Goal: Information Seeking & Learning: Learn about a topic

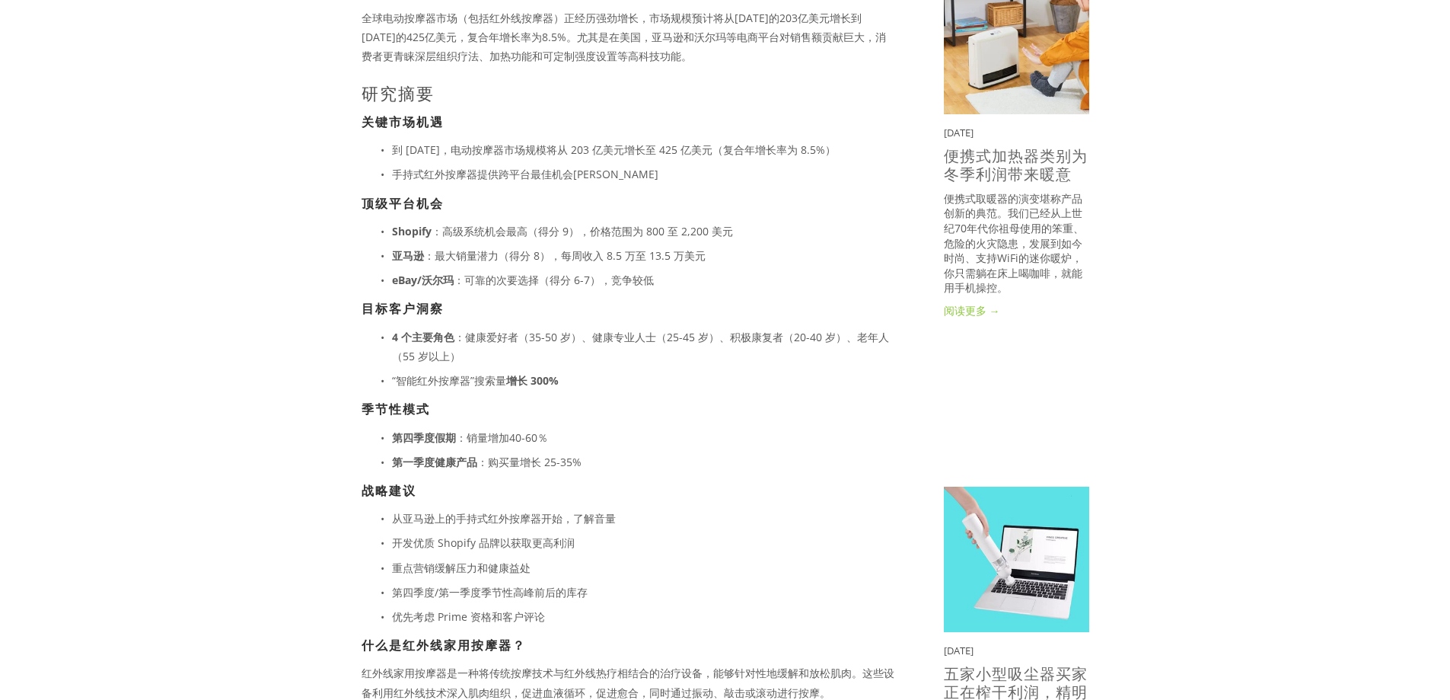
scroll to position [558, 0]
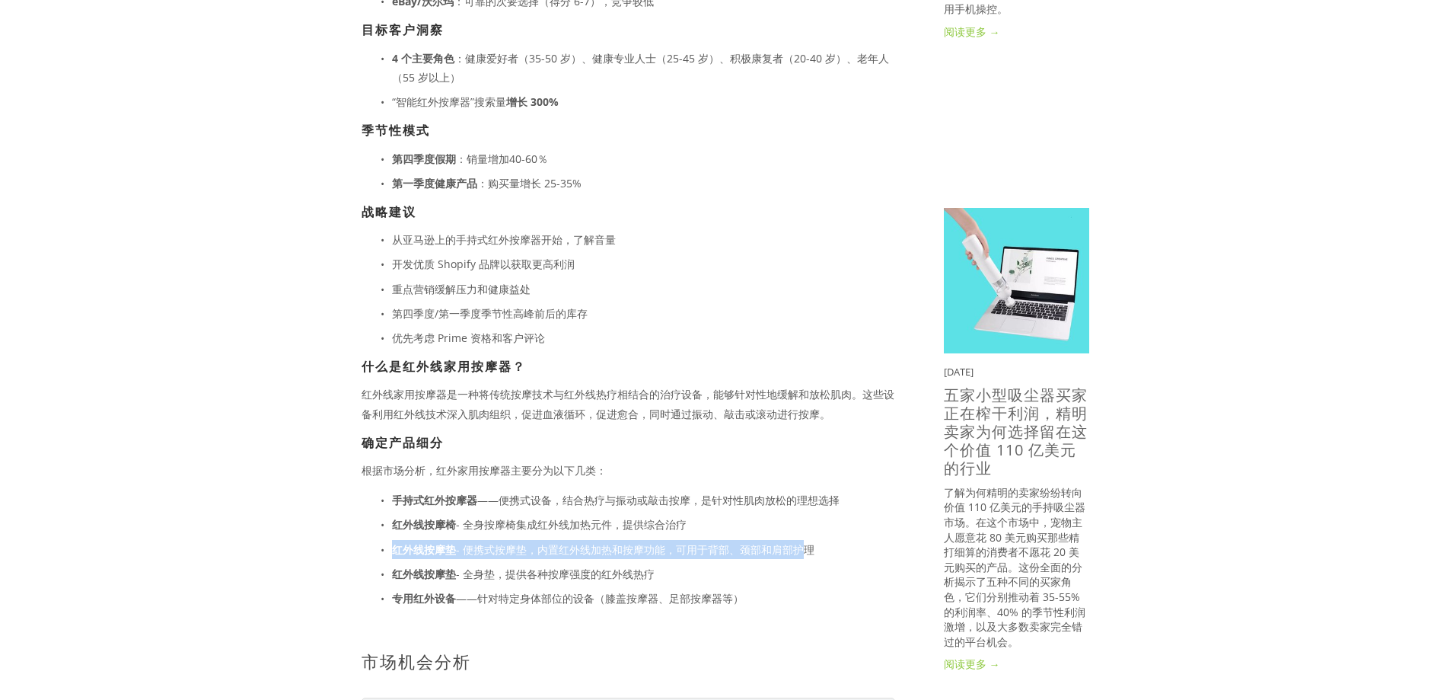
drag, startPoint x: 397, startPoint y: 547, endPoint x: 805, endPoint y: 553, distance: 408.1
click at [805, 553] on p "红外线按摩垫 - 便携式按摩垫，内置红外线加热和按摩功能，可用于背部、颈部和肩部护理" at bounding box center [643, 549] width 503 height 19
click at [713, 555] on font "- 便携式按摩垫，内置红外线加热和按摩功能，可用于背部、颈部和肩部护理" at bounding box center [635, 549] width 359 height 14
drag, startPoint x: 467, startPoint y: 572, endPoint x: 496, endPoint y: 573, distance: 28.9
click at [496, 573] on font "- 全身垫，提供各种按摩强度的红外线热疗" at bounding box center [555, 573] width 199 height 14
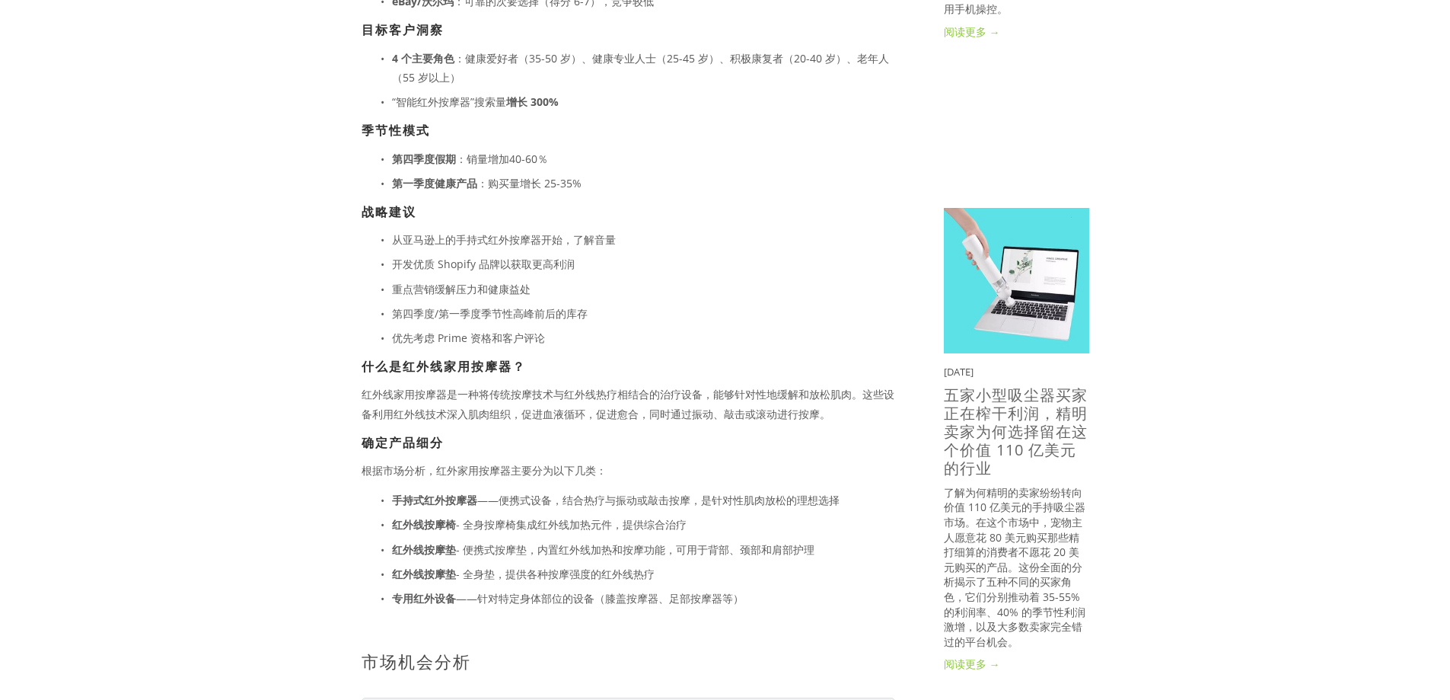
click at [590, 568] on font "- 全身垫，提供各种按摩强度的红外线热疗" at bounding box center [555, 573] width 199 height 14
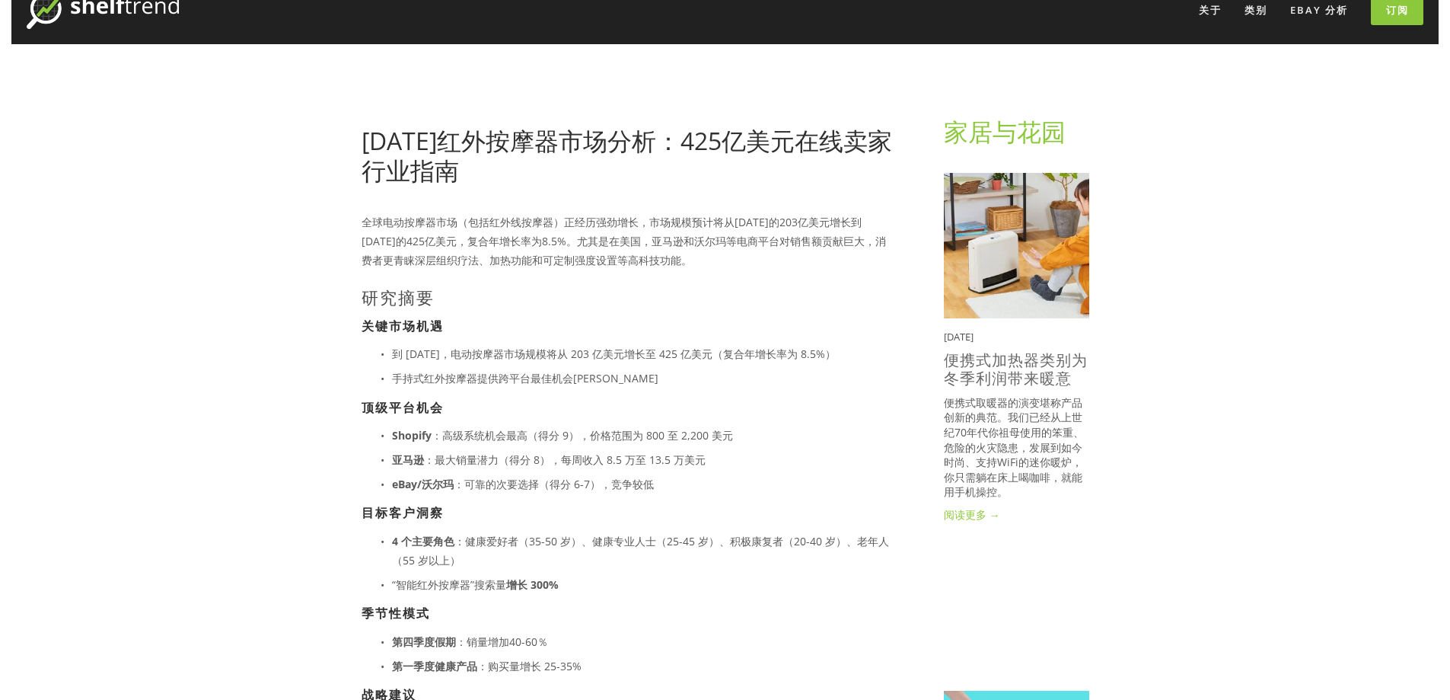
scroll to position [0, 0]
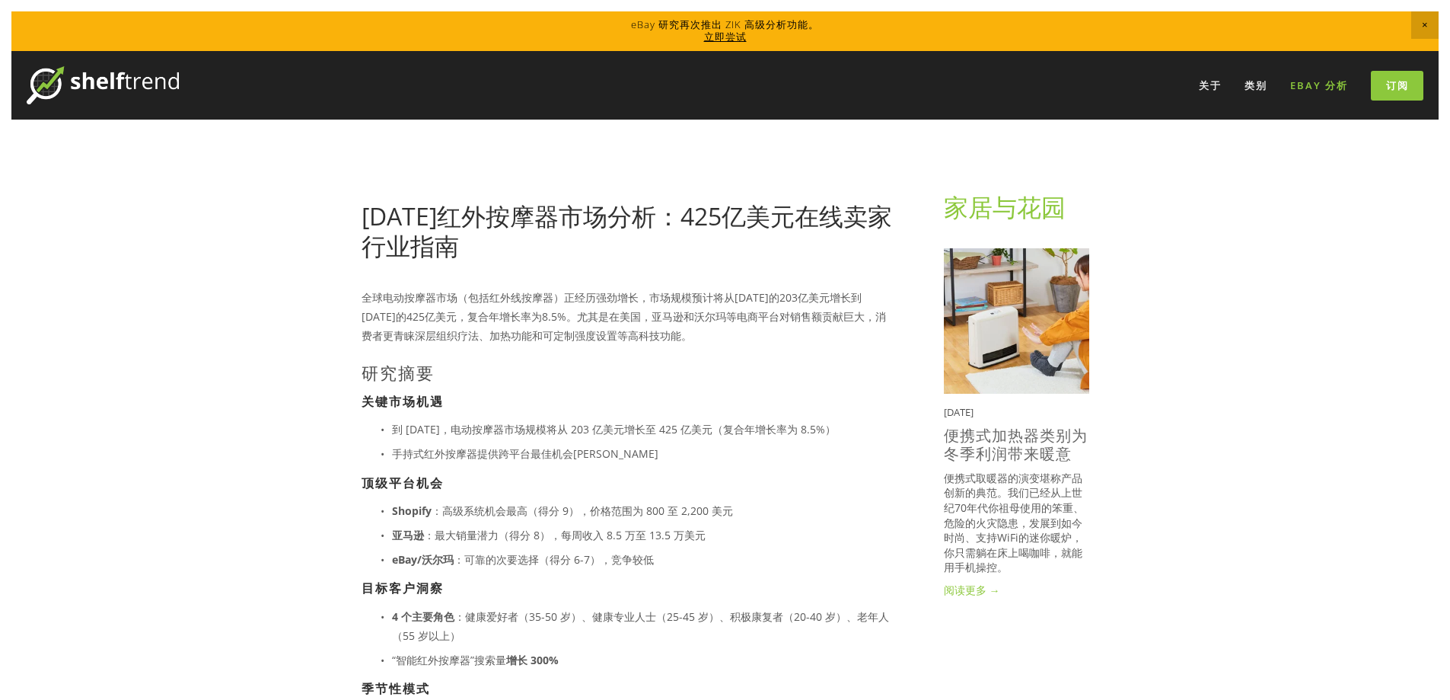
click at [1321, 88] on font "eBay 分析" at bounding box center [1319, 85] width 58 height 14
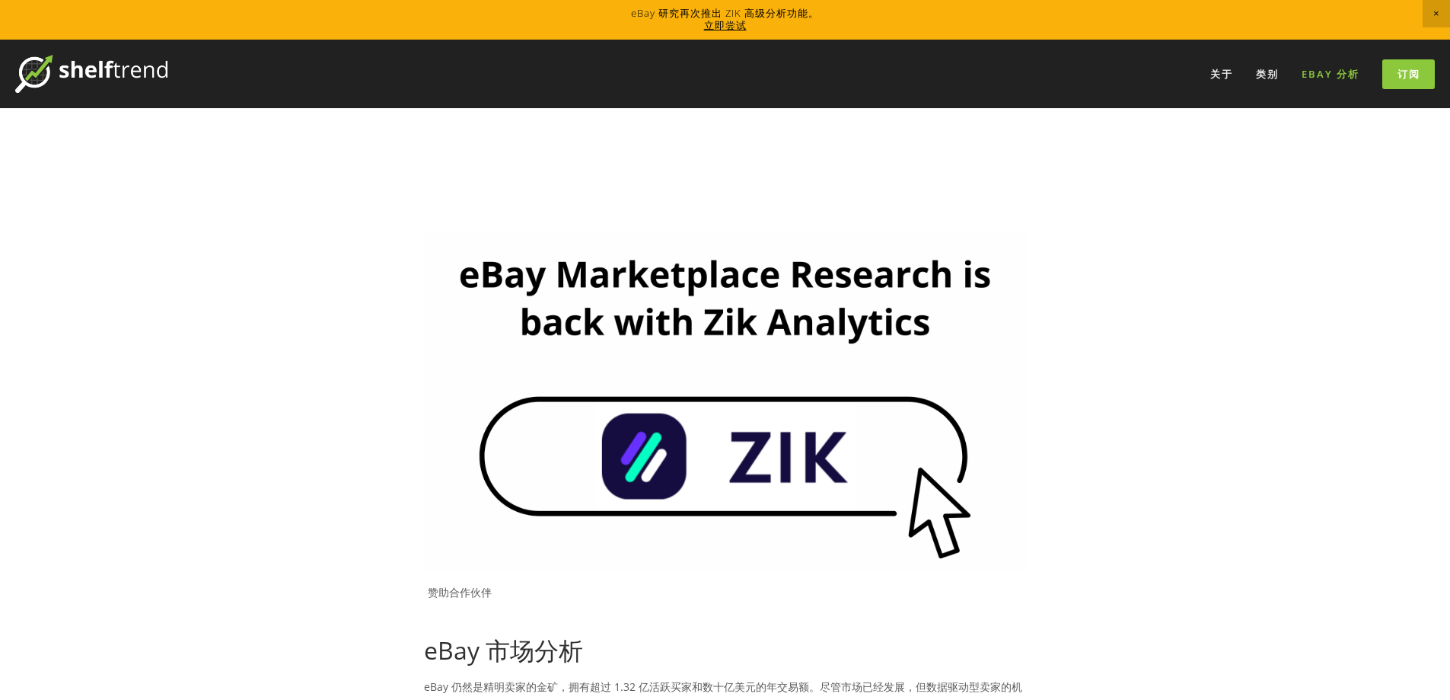
scroll to position [558, 0]
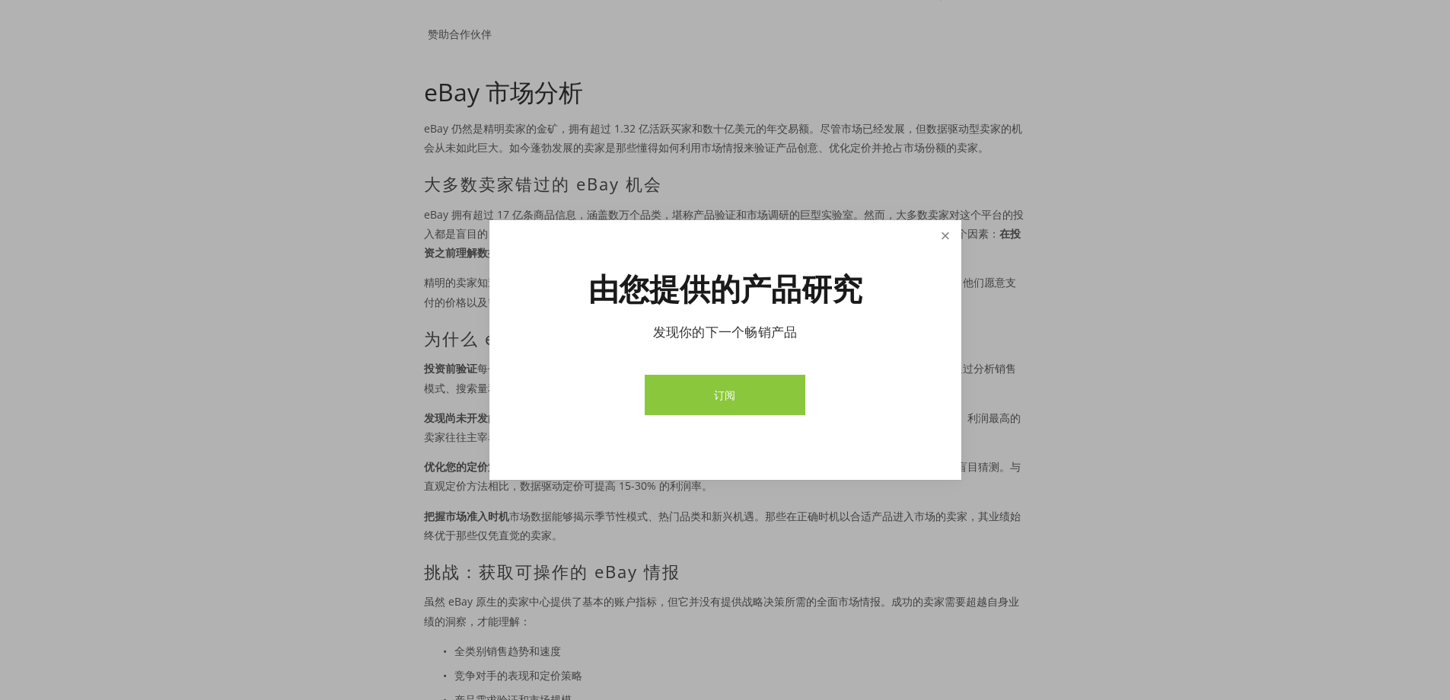
drag, startPoint x: 942, startPoint y: 238, endPoint x: 937, endPoint y: 247, distance: 9.9
click at [942, 238] on link "关闭" at bounding box center [945, 235] width 27 height 27
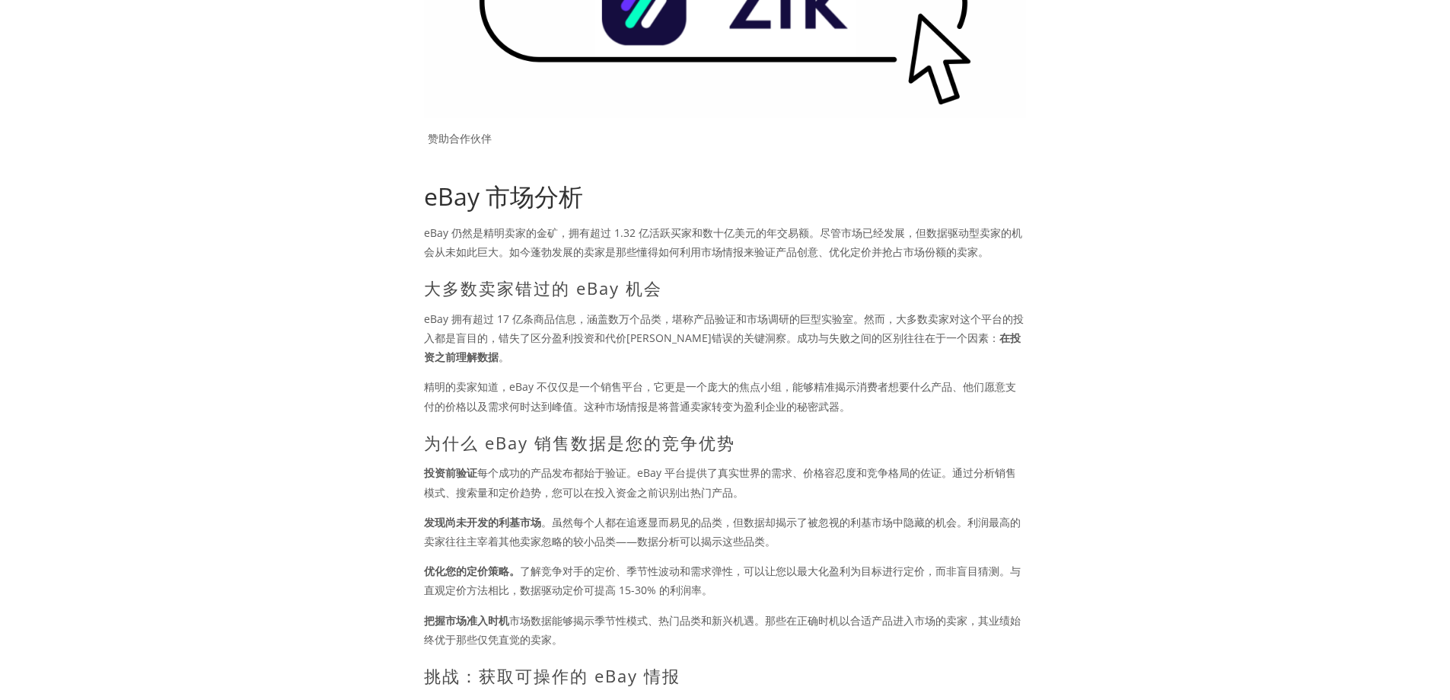
scroll to position [0, 0]
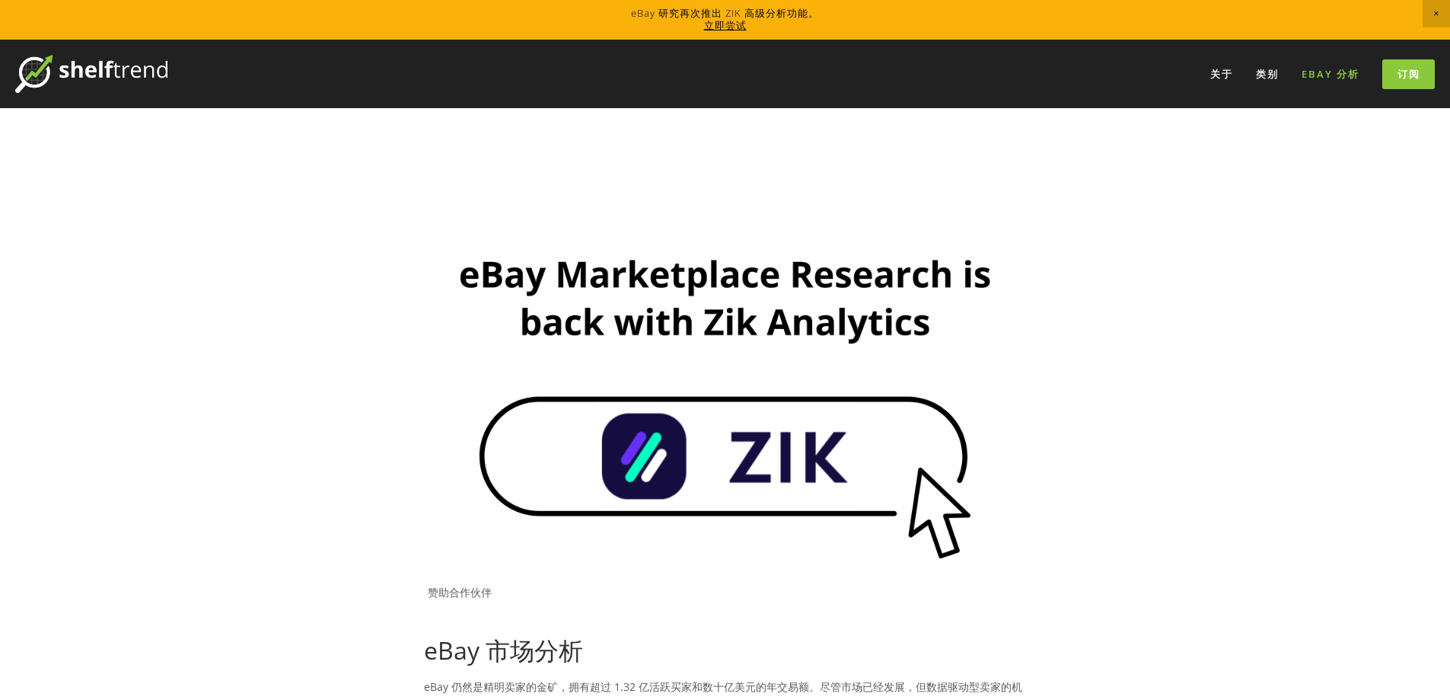
click at [69, 69] on img at bounding box center [91, 74] width 152 height 38
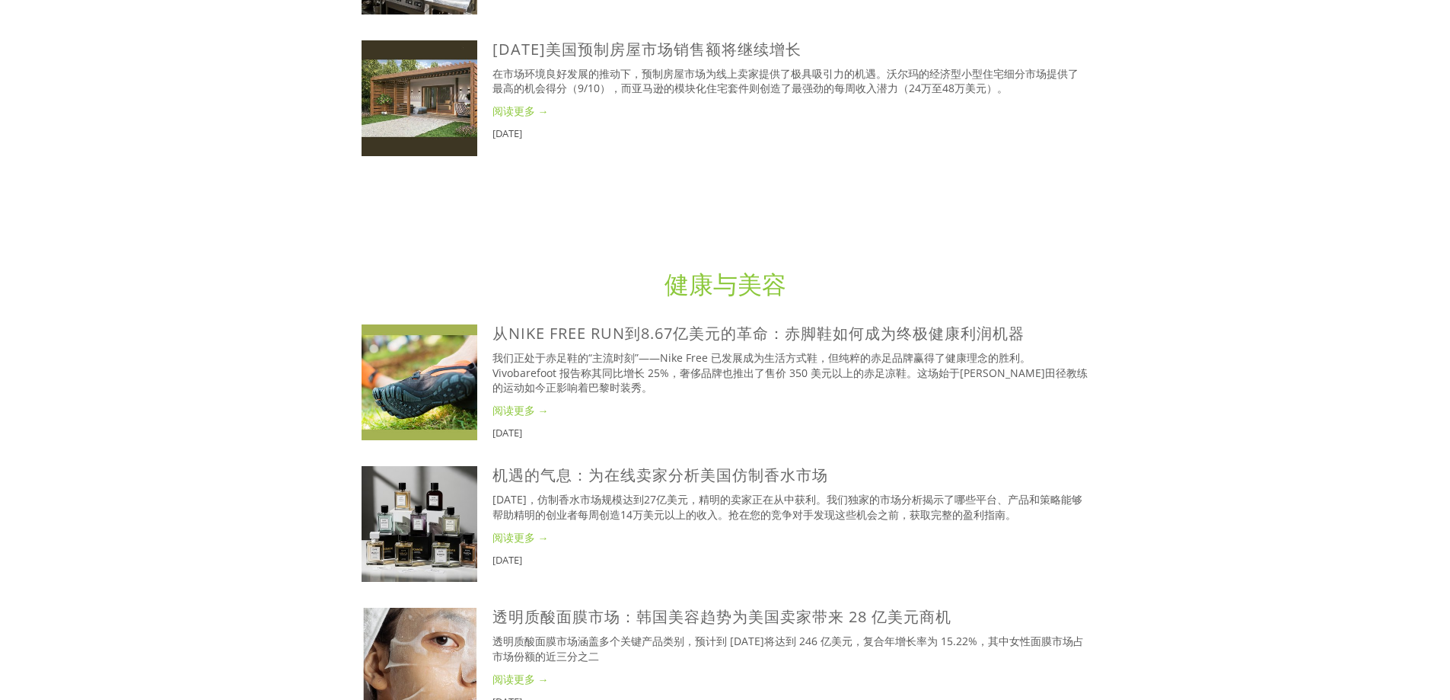
scroll to position [3349, 0]
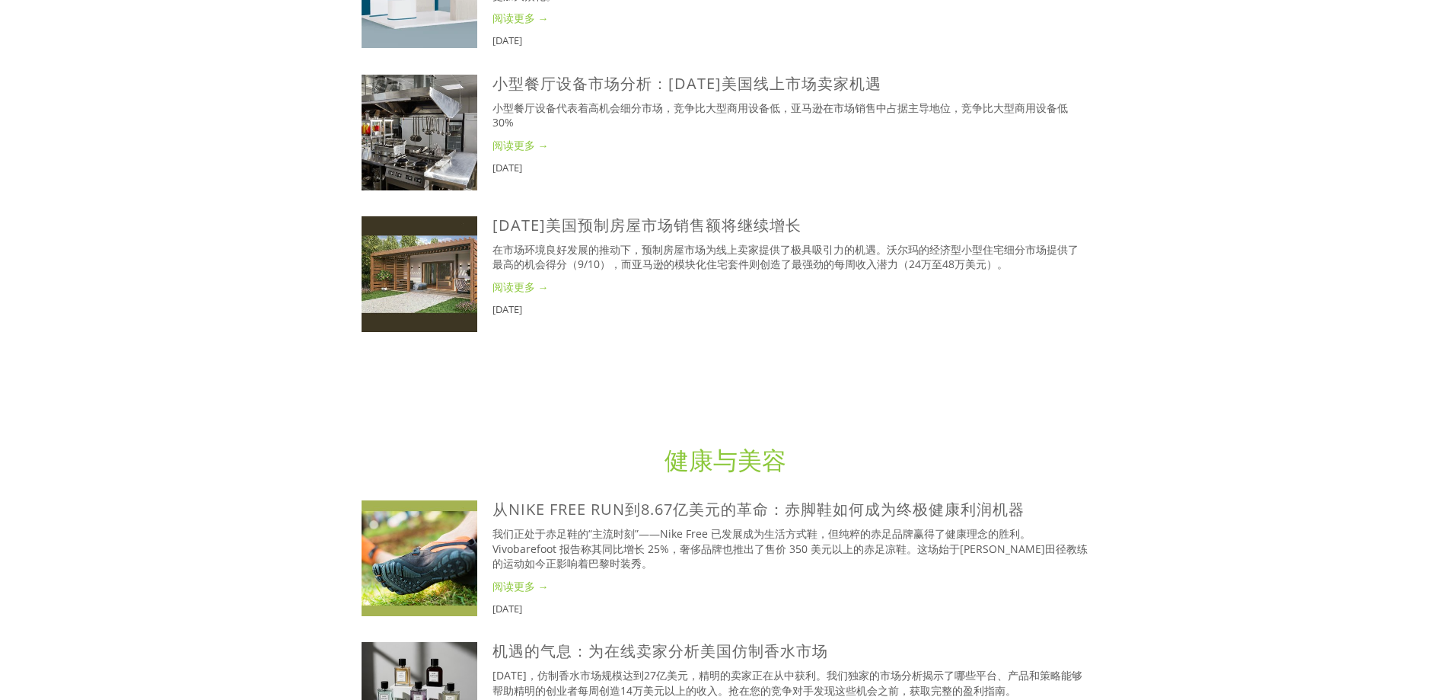
click at [711, 463] on font "健康与美容" at bounding box center [726, 459] width 122 height 33
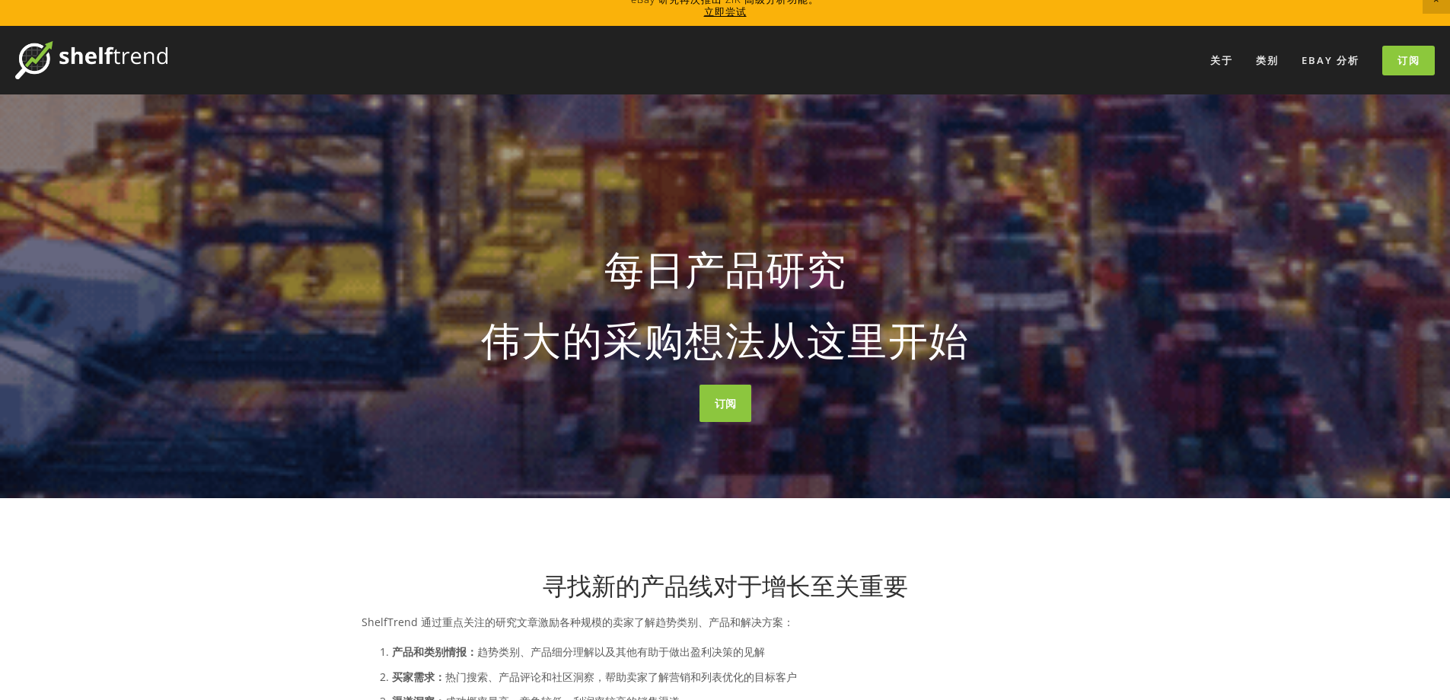
scroll to position [0, 0]
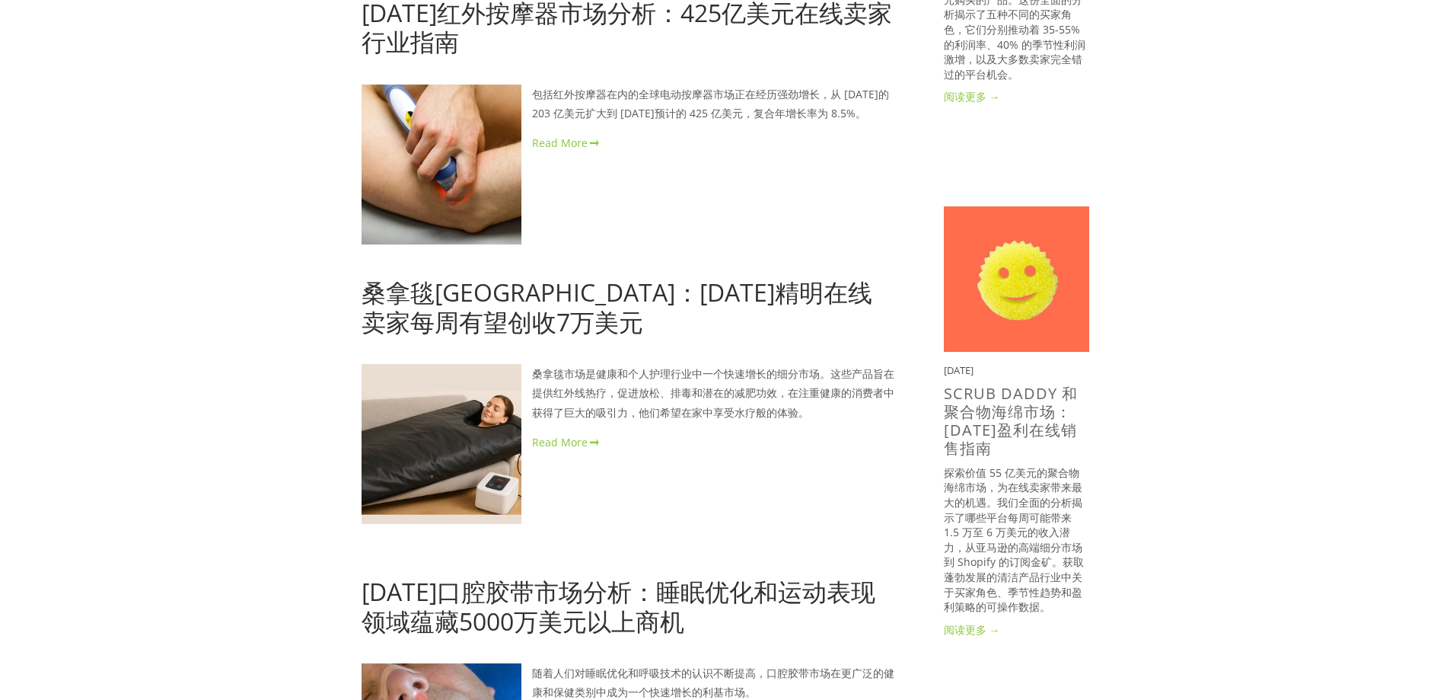
scroll to position [1117, 0]
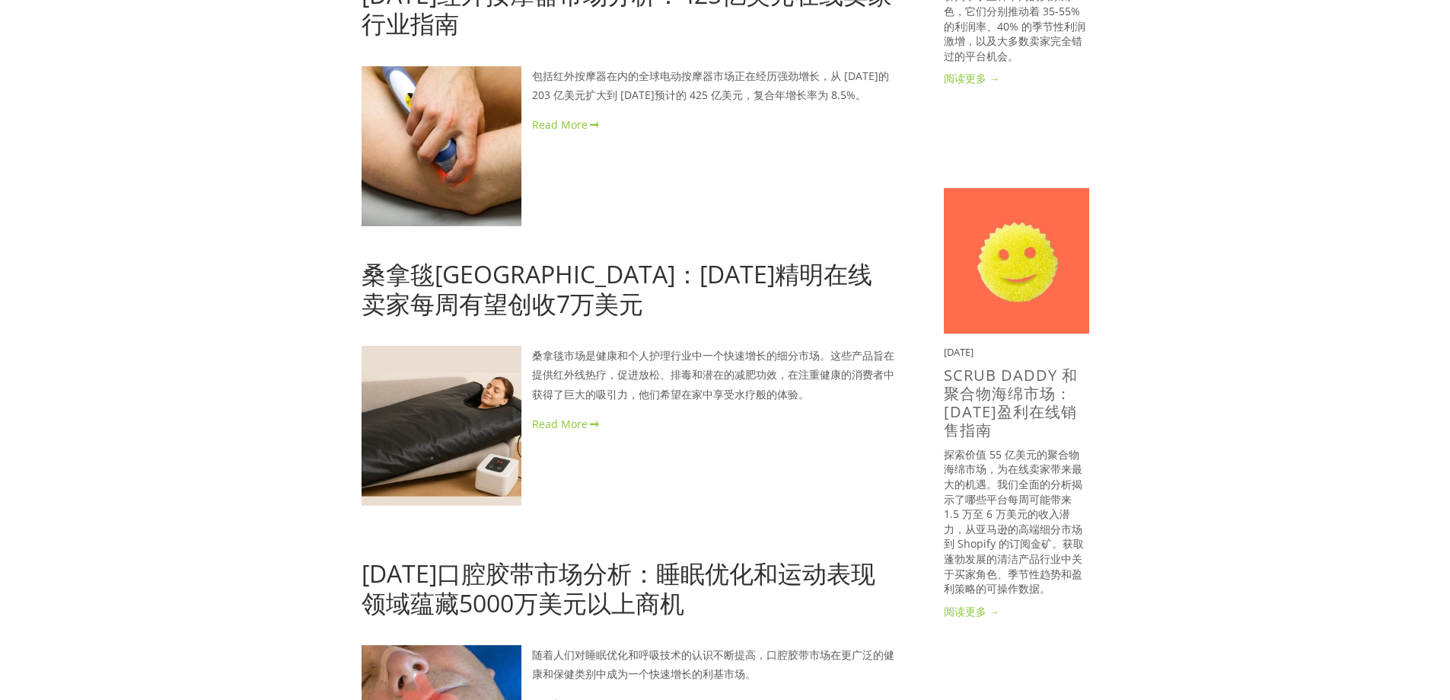
click at [1231, 361] on div "关于 类别 汽车零部件 电子产品 时尚 家居与花园" at bounding box center [725, 577] width 1450 height 3309
click at [557, 420] on link at bounding box center [629, 423] width 534 height 19
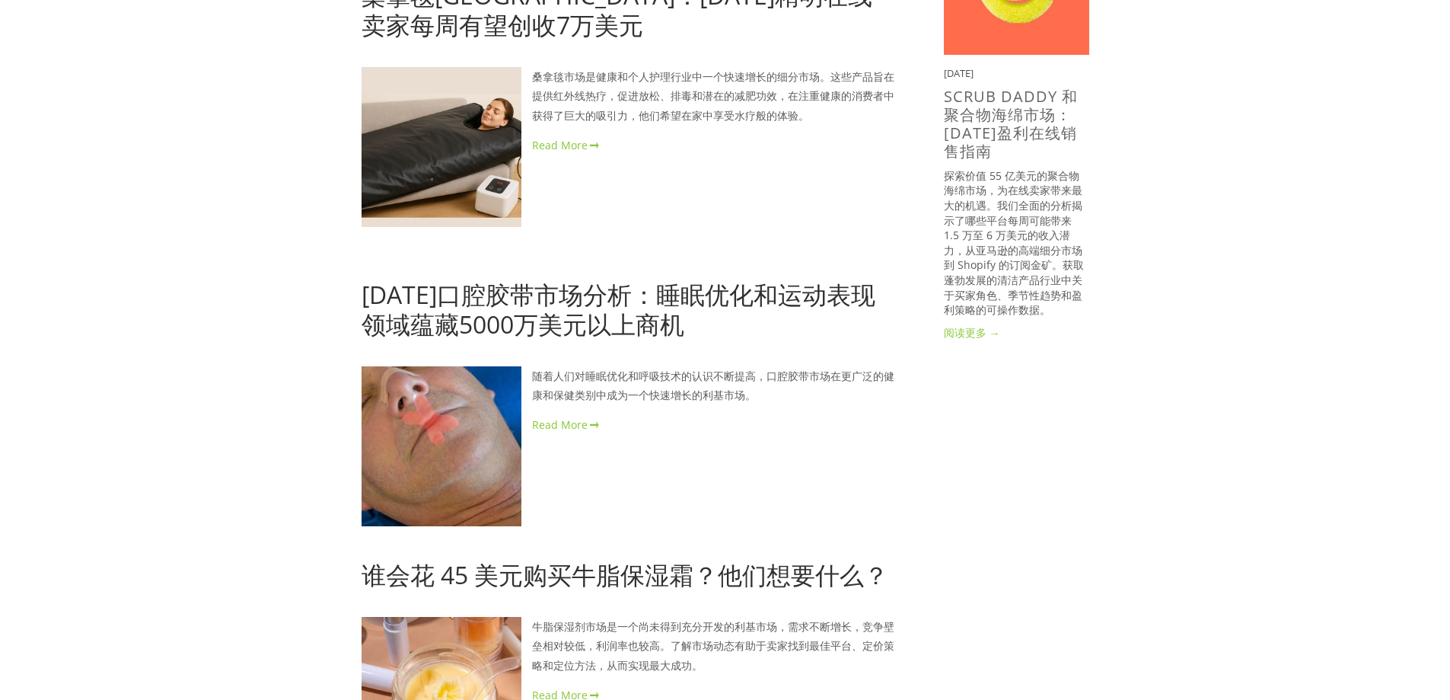
click at [557, 417] on link at bounding box center [629, 424] width 534 height 19
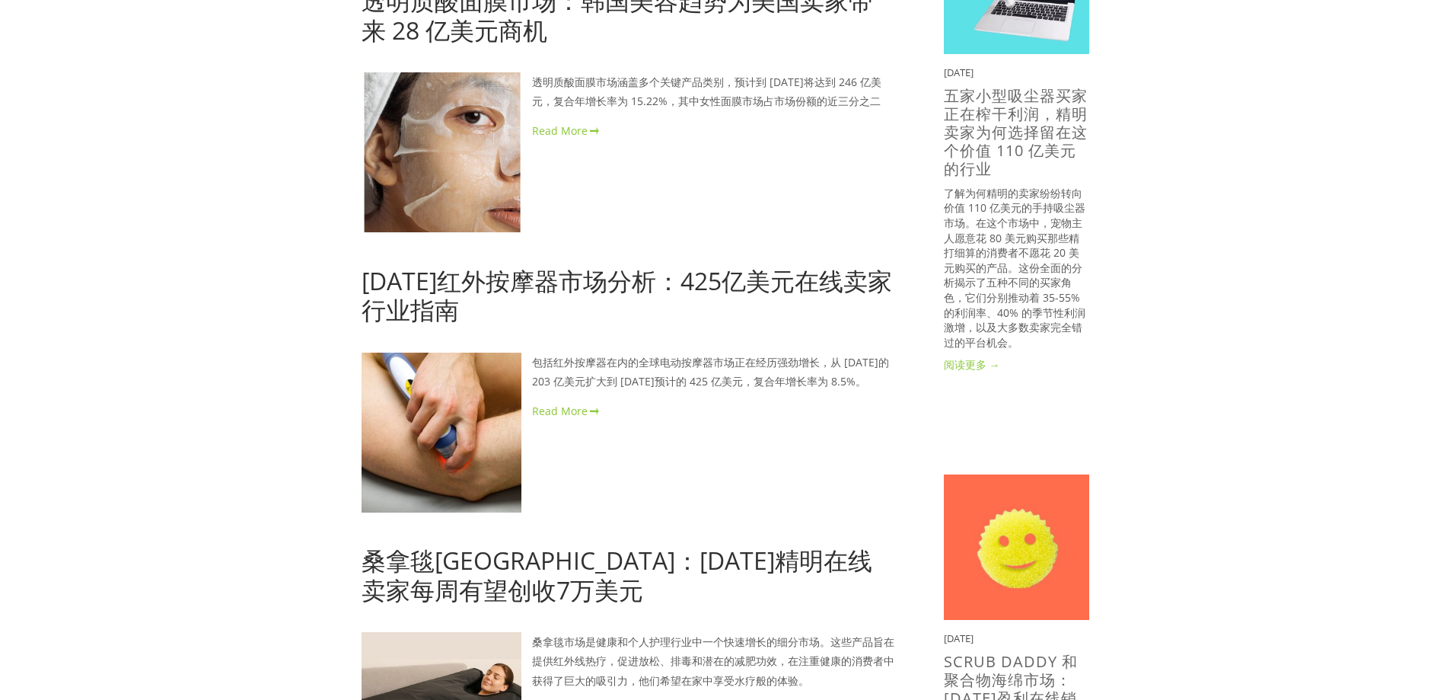
scroll to position [837, 0]
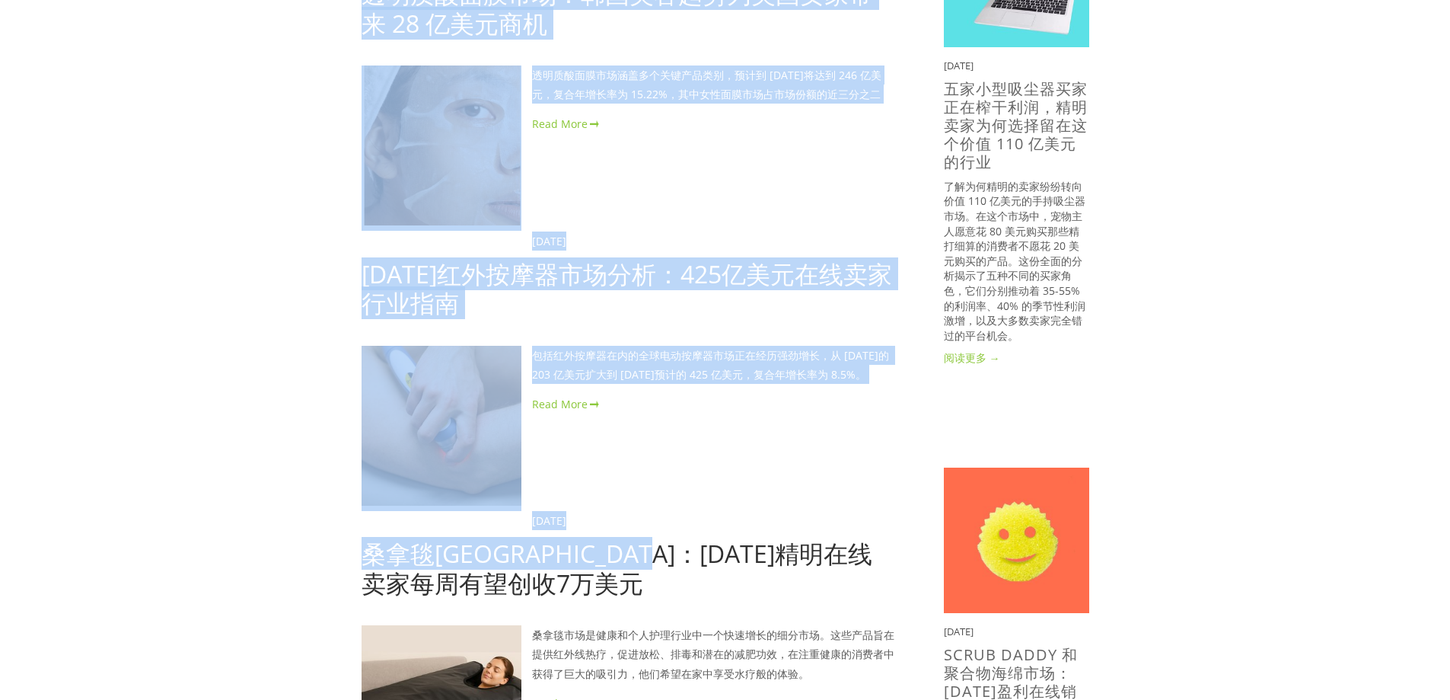
drag, startPoint x: 342, startPoint y: 536, endPoint x: 760, endPoint y: 547, distance: 418.1
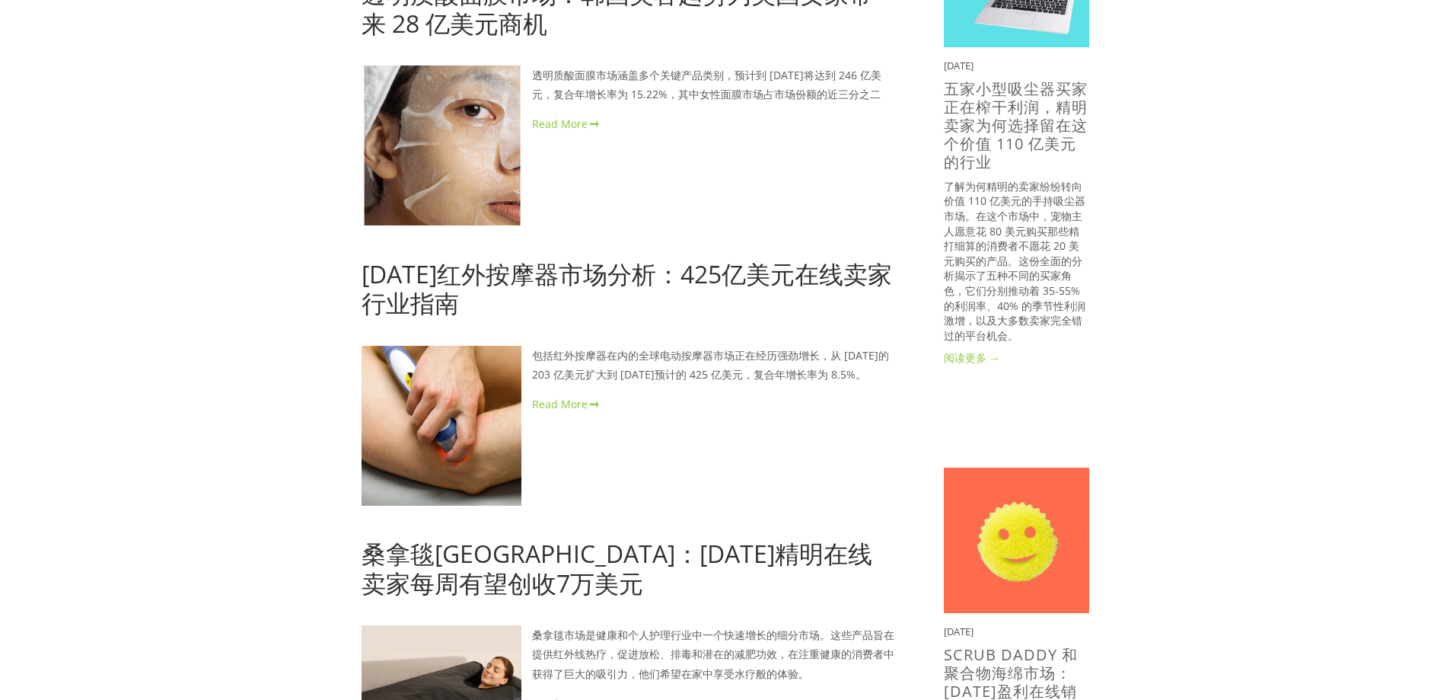
click at [627, 598] on article "阿诺詹·阿贝尔 2025年6月16日 桑拿毯美国市场：2025年精明在线卖家每周有望创收7万美元 阿诺詹·阿贝尔 2025年6月16日 桑拿毯市场是健康和个人…" at bounding box center [629, 612] width 534 height 202
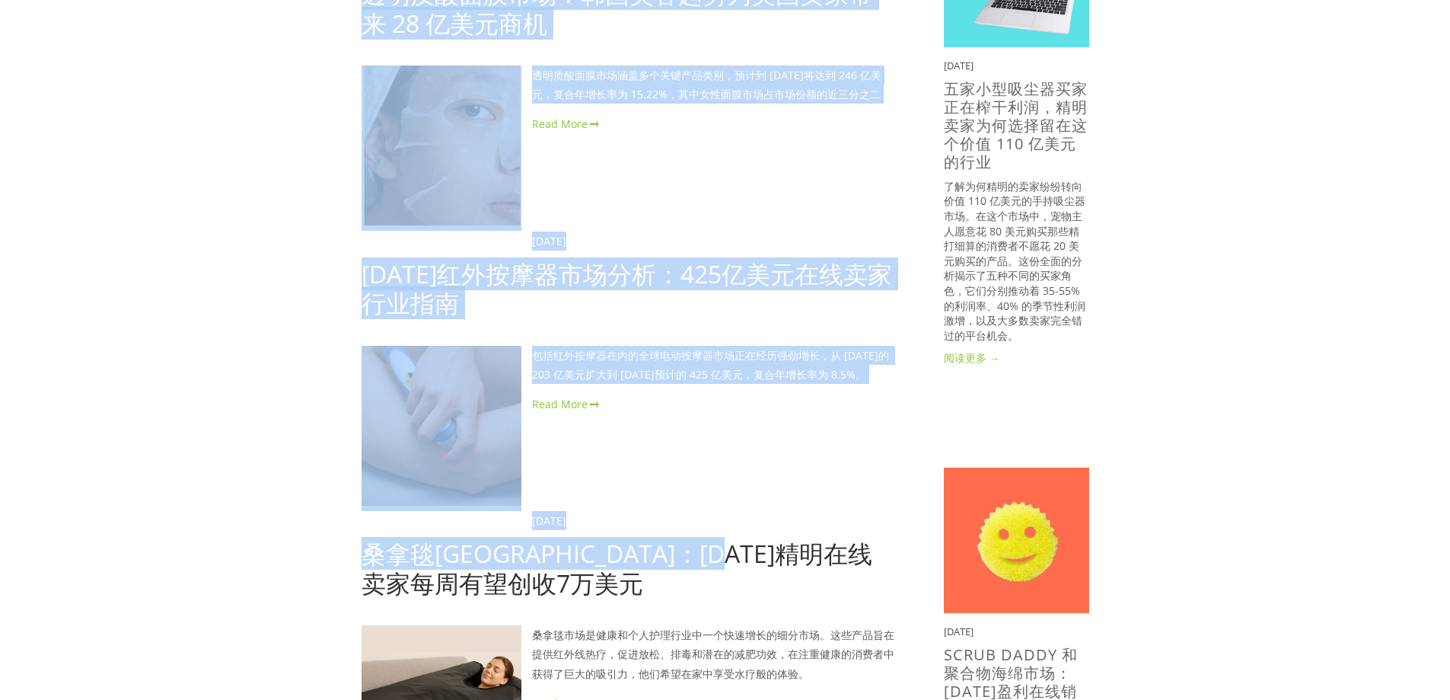
drag, startPoint x: 326, startPoint y: 279, endPoint x: 881, endPoint y: 560, distance: 622.3
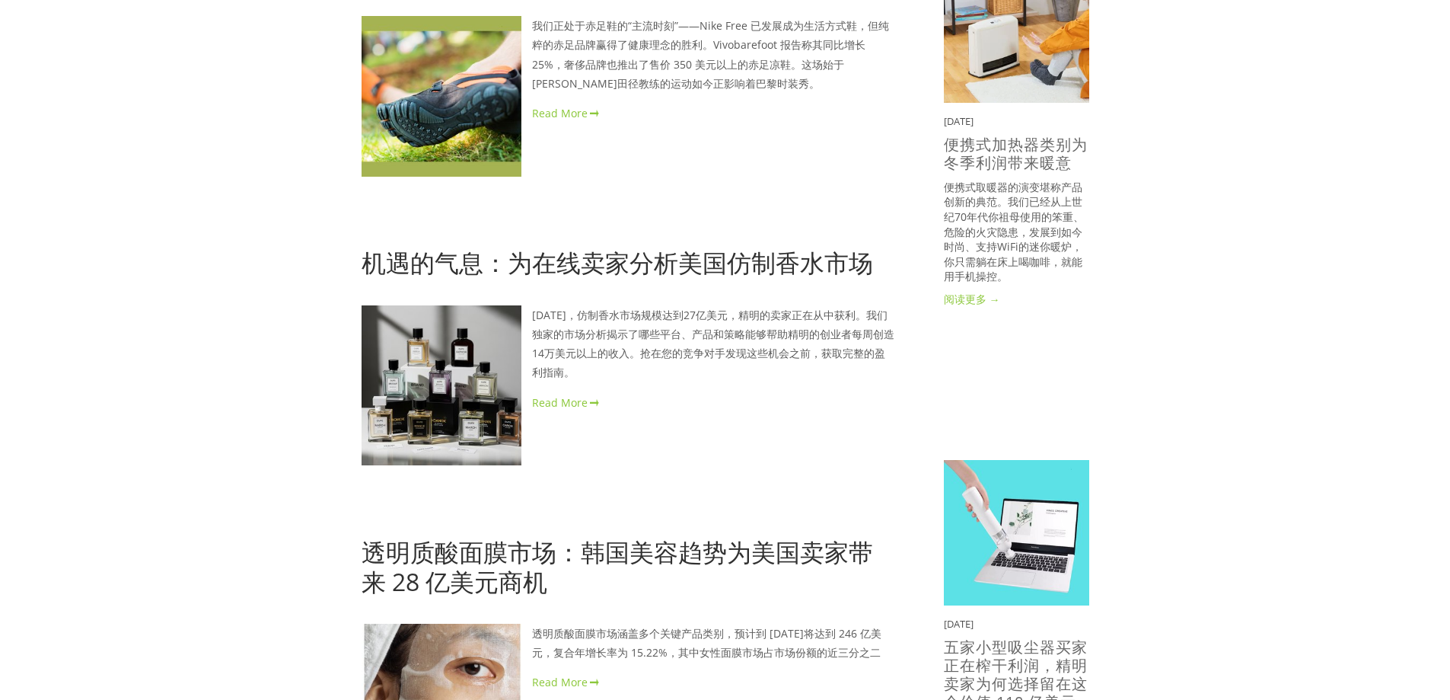
scroll to position [0, 0]
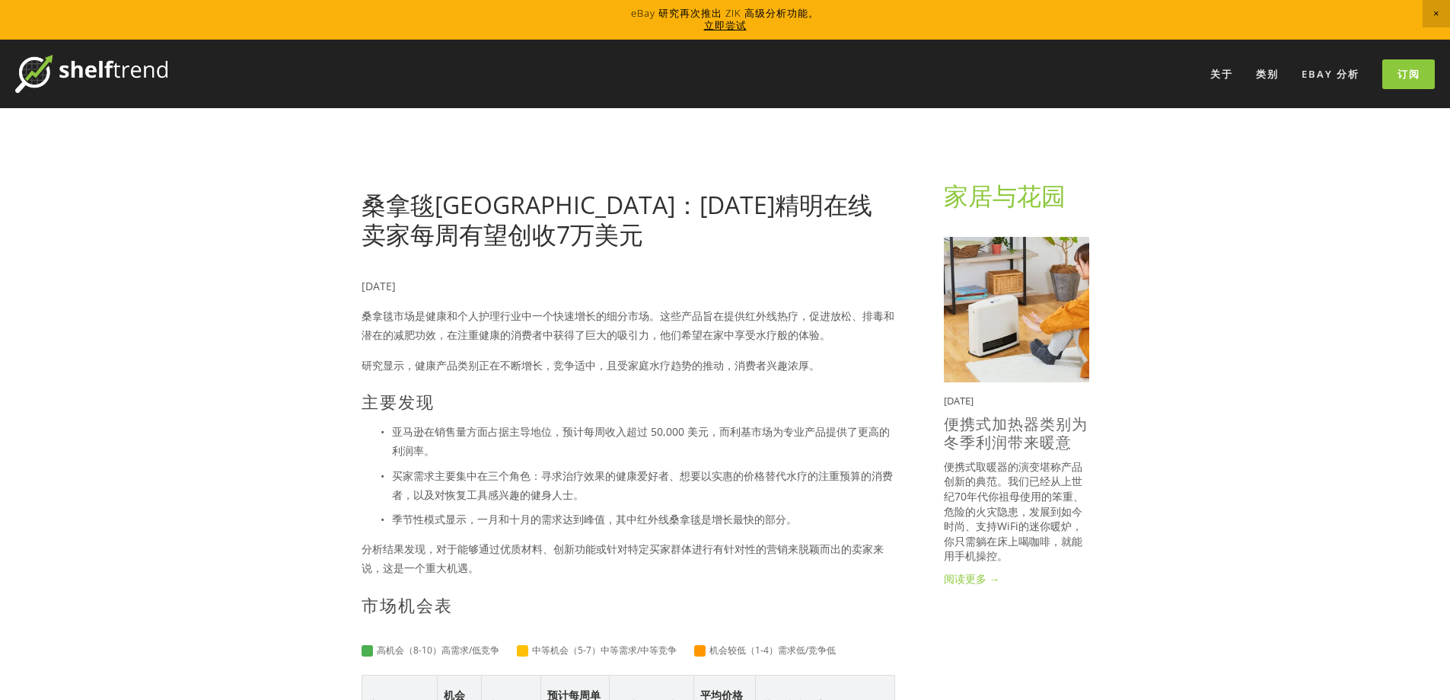
drag, startPoint x: 522, startPoint y: 147, endPoint x: 1232, endPoint y: 201, distance: 712.3
drag, startPoint x: 1232, startPoint y: 201, endPoint x: 1178, endPoint y: 474, distance: 278.7
drag, startPoint x: 417, startPoint y: 316, endPoint x: 834, endPoint y: 368, distance: 419.7
click at [834, 368] on div "2025年6月17日 桑拿毯市场是健康和个人护理行业中一个快速增长的细分市场。这些产品旨在提供红外线热疗，促进放松、排毒和潜在的减肥功效，在注重健康的消费者中…" at bounding box center [629, 445] width 534 height 338
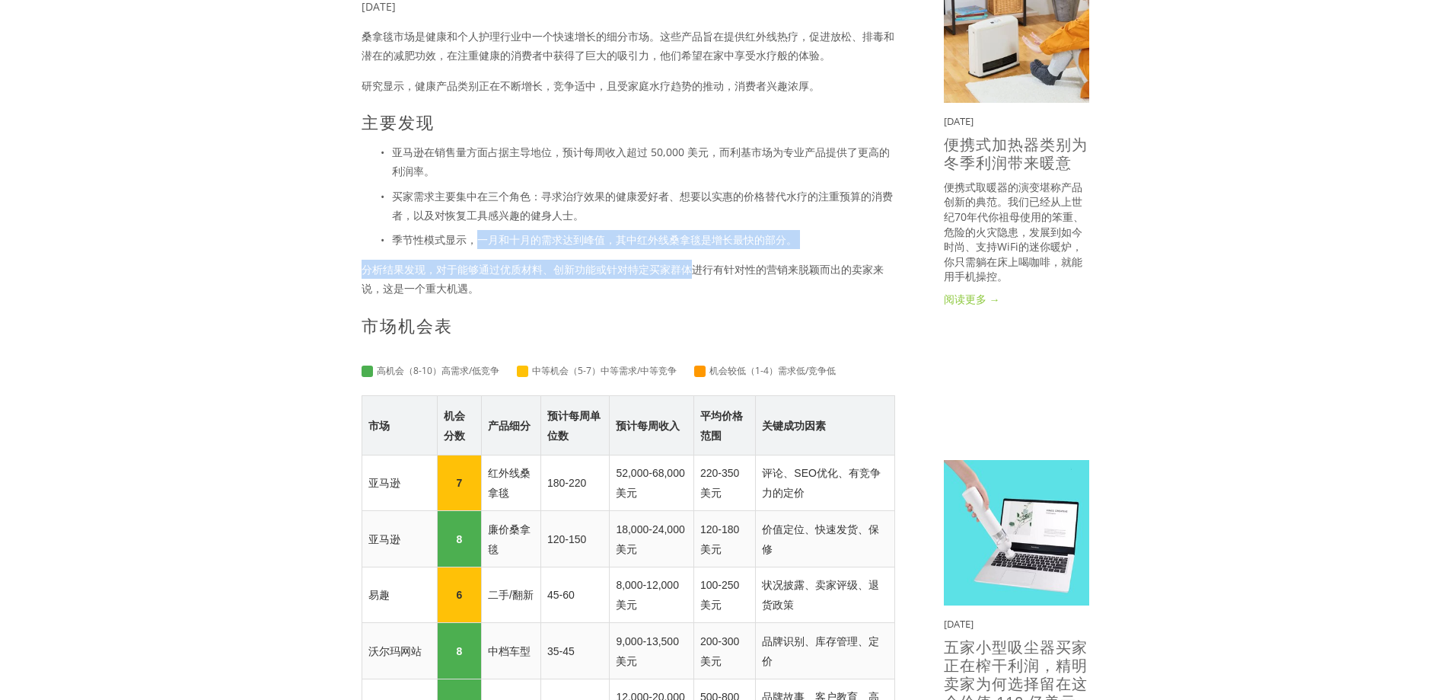
drag, startPoint x: 475, startPoint y: 237, endPoint x: 696, endPoint y: 257, distance: 221.7
click at [696, 257] on div "2025年6月17日 桑拿毯市场是健康和个人护理行业中一个快速增长的细分市场。这些产品旨在提供红外线热疗，促进放松、排毒和潜在的减肥功效，在注重健康的消费者中…" at bounding box center [629, 166] width 534 height 338
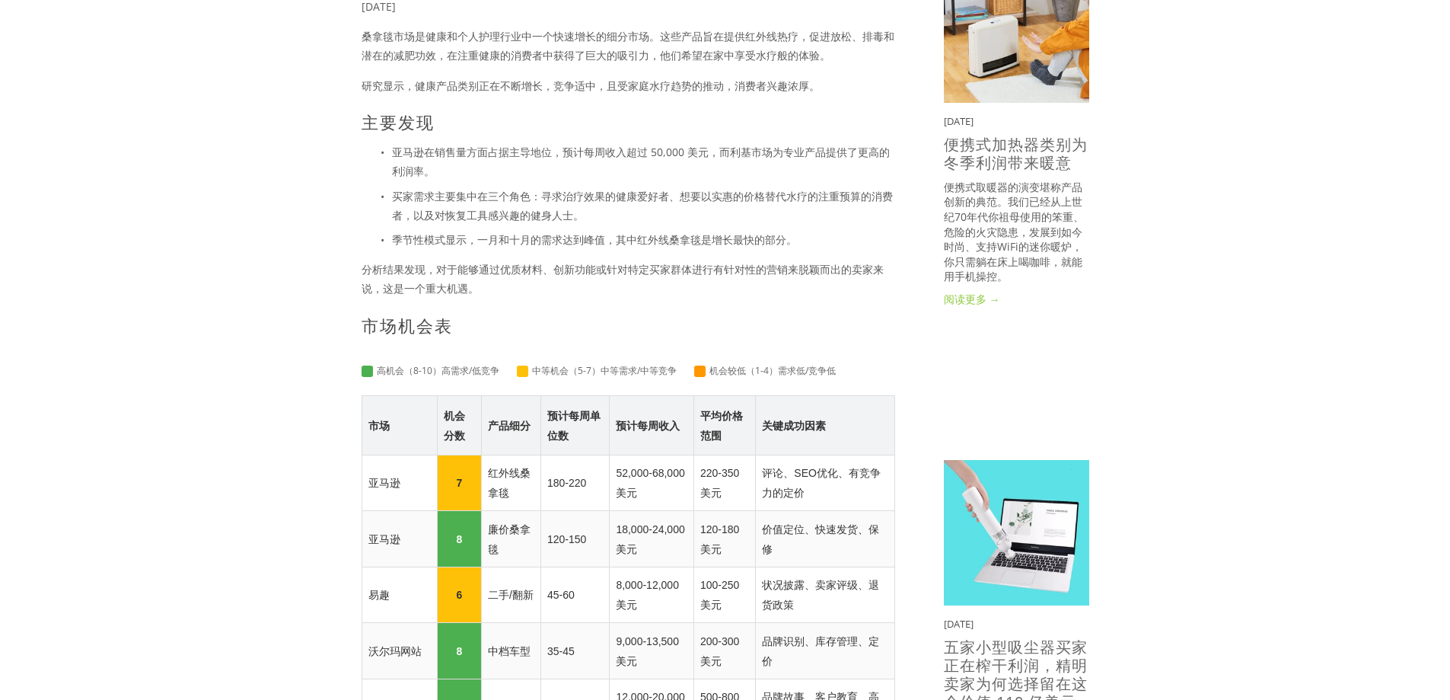
click at [796, 340] on div "2025年6月17日 桑拿毯市场是健康和个人护理行业中一个快速增长的细分市场。这些产品旨在提供红外线热疗，促进放松、排毒和潜在的减肥功效，在注重健康的消费者中…" at bounding box center [629, 172] width 560 height 351
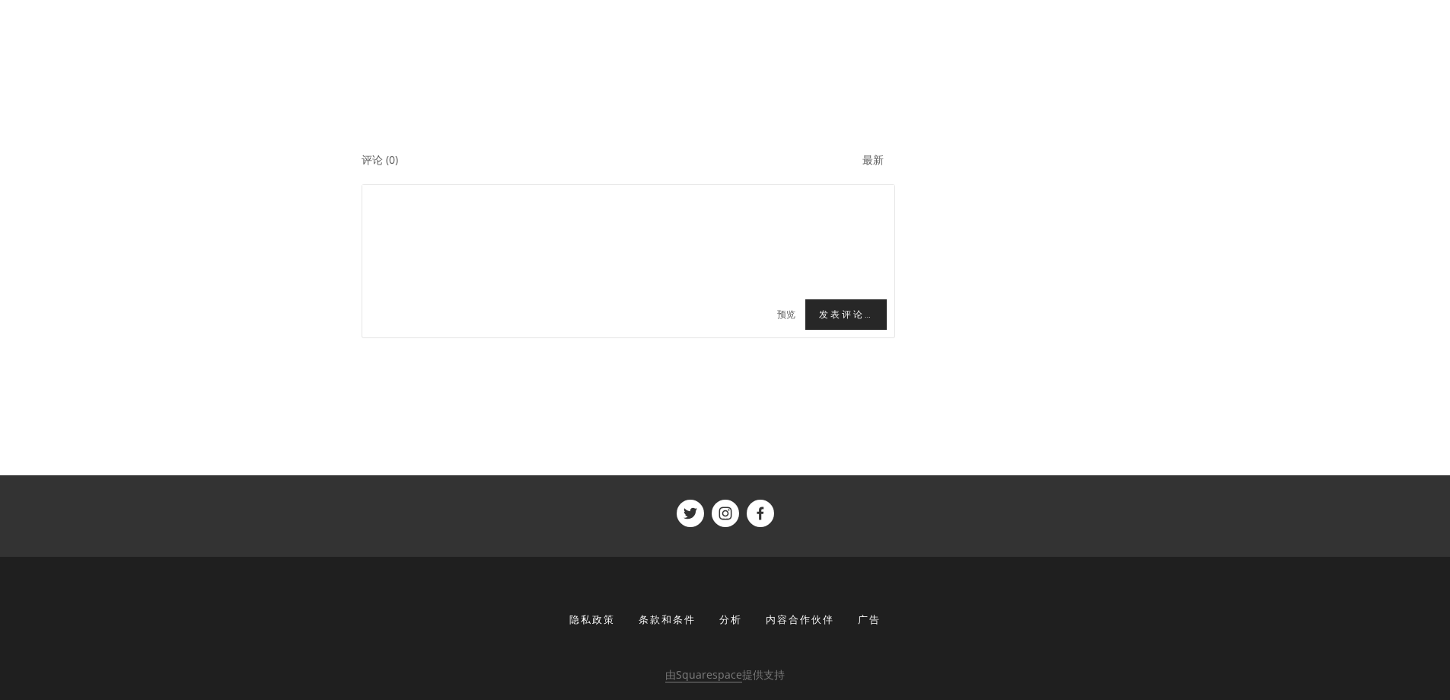
scroll to position [2587, 0]
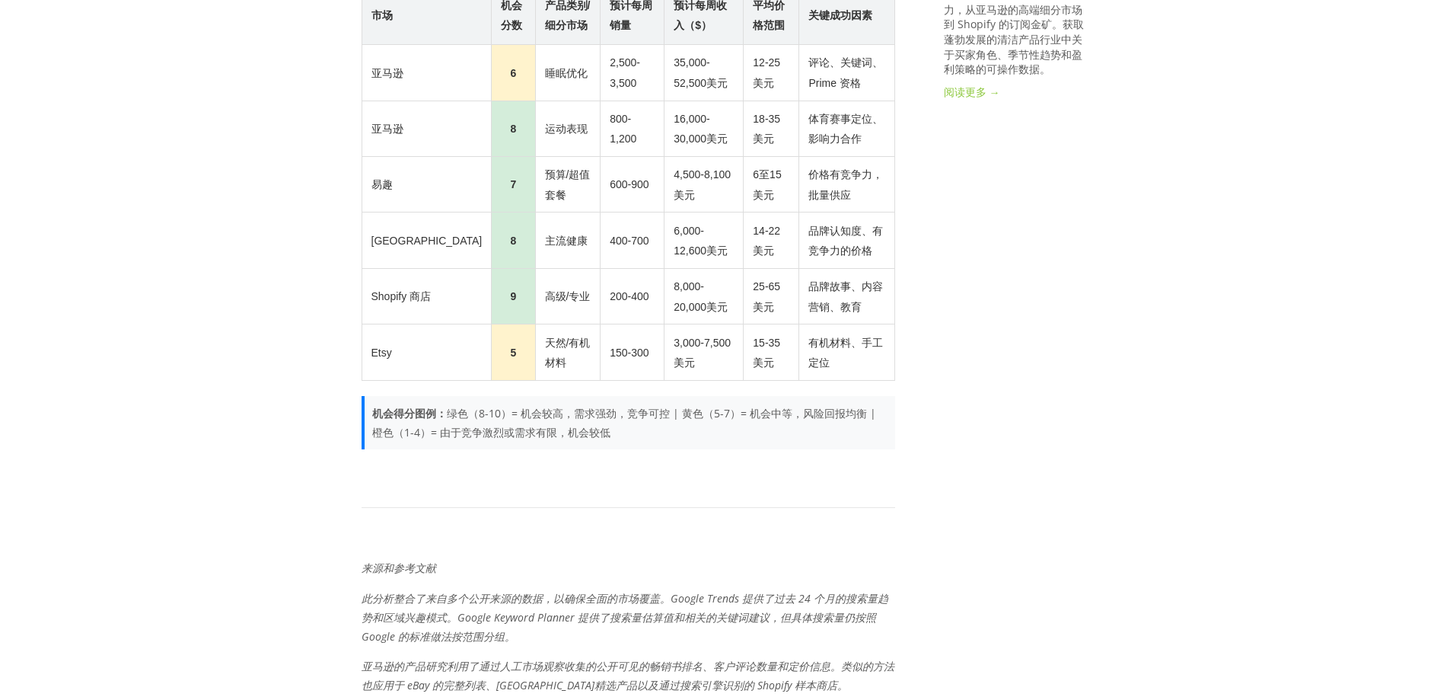
scroll to position [1954, 0]
